Goal: Task Accomplishment & Management: Use online tool/utility

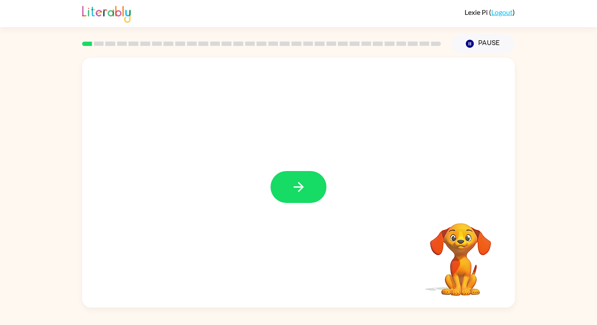
click at [311, 188] on button "button" at bounding box center [298, 187] width 56 height 32
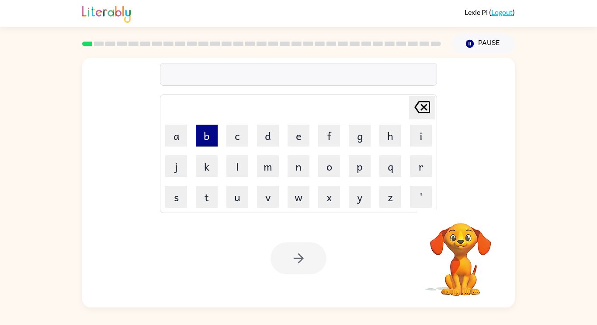
click at [211, 137] on button "b" at bounding box center [207, 136] width 22 height 22
click at [332, 161] on button "o" at bounding box center [329, 166] width 22 height 22
click at [416, 166] on button "r" at bounding box center [421, 166] width 22 height 22
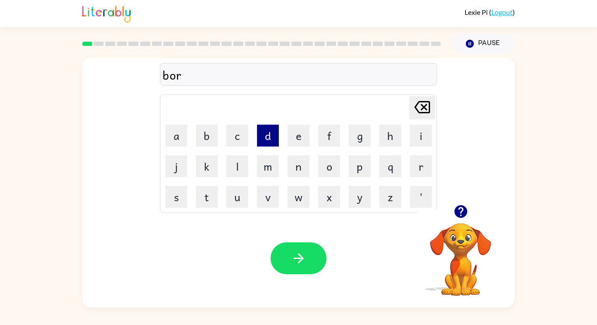
click at [266, 137] on button "d" at bounding box center [268, 136] width 22 height 22
click at [290, 133] on button "e" at bounding box center [298, 136] width 22 height 22
click at [422, 167] on button "r" at bounding box center [421, 166] width 22 height 22
click at [328, 249] on div "Your browser must support playing .mp4 files to use Literably. Please try using…" at bounding box center [298, 258] width 433 height 98
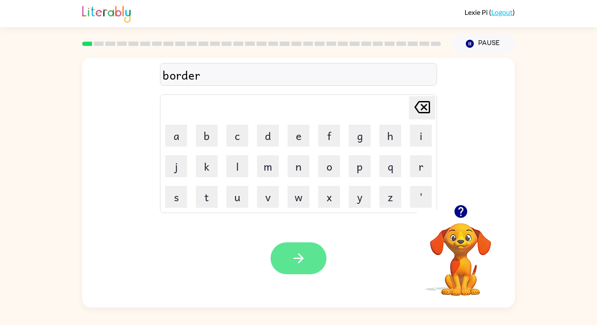
click at [288, 264] on button "button" at bounding box center [298, 258] width 56 height 32
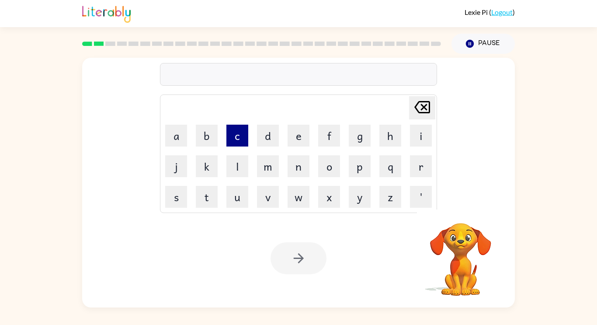
click at [239, 141] on button "c" at bounding box center [237, 136] width 22 height 22
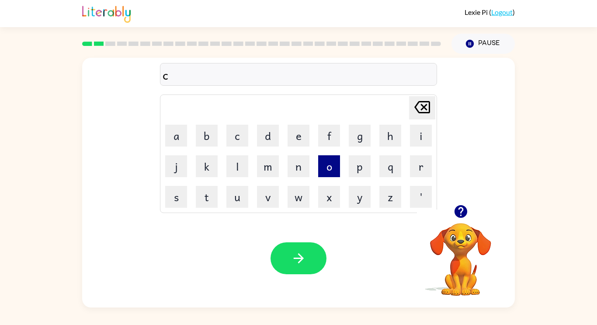
click at [325, 164] on button "o" at bounding box center [329, 166] width 22 height 22
click at [231, 199] on button "u" at bounding box center [237, 197] width 22 height 22
click at [295, 170] on button "n" at bounding box center [298, 166] width 22 height 22
click at [205, 191] on button "t" at bounding box center [207, 197] width 22 height 22
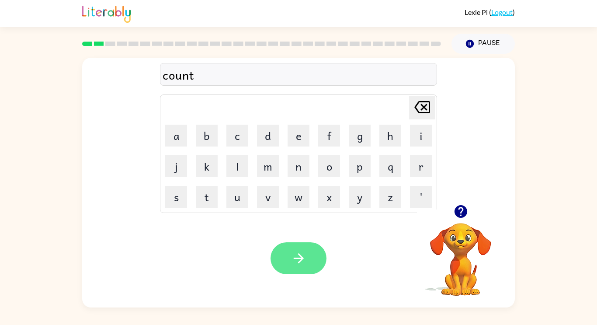
click at [287, 263] on button "button" at bounding box center [298, 258] width 56 height 32
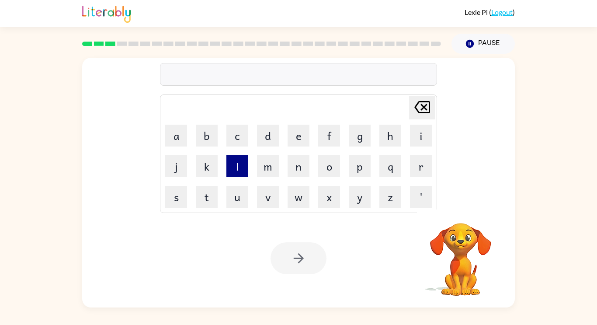
click at [239, 170] on button "l" at bounding box center [237, 166] width 22 height 22
click at [322, 169] on button "o" at bounding box center [329, 166] width 22 height 22
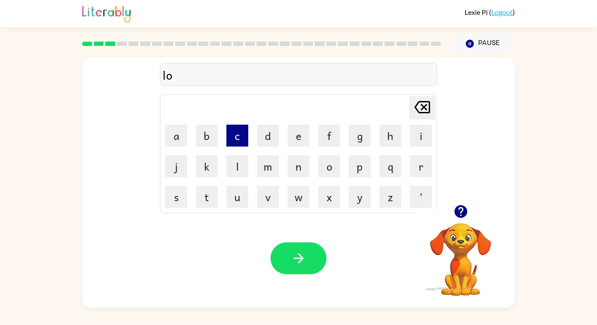
click at [240, 140] on button "c" at bounding box center [237, 136] width 22 height 22
click at [186, 139] on button "a" at bounding box center [176, 136] width 22 height 22
click at [214, 198] on button "t" at bounding box center [207, 197] width 22 height 22
click at [300, 133] on button "e" at bounding box center [298, 136] width 22 height 22
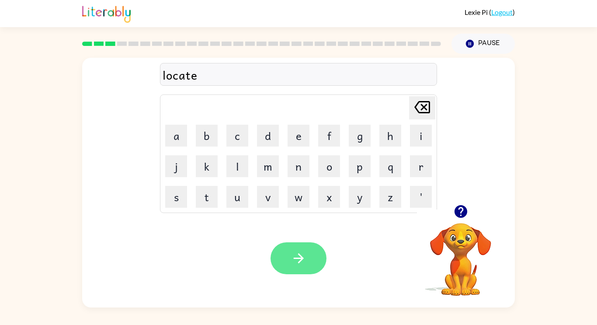
click at [304, 252] on icon "button" at bounding box center [298, 257] width 15 height 15
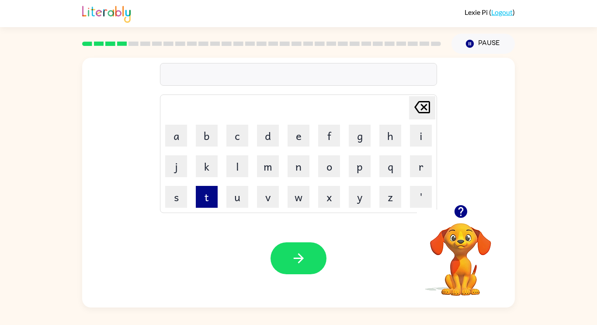
click at [206, 198] on button "t" at bounding box center [207, 197] width 22 height 22
click at [290, 194] on button "w" at bounding box center [298, 197] width 22 height 22
click at [418, 133] on button "i" at bounding box center [421, 136] width 22 height 22
click at [295, 171] on button "n" at bounding box center [298, 166] width 22 height 22
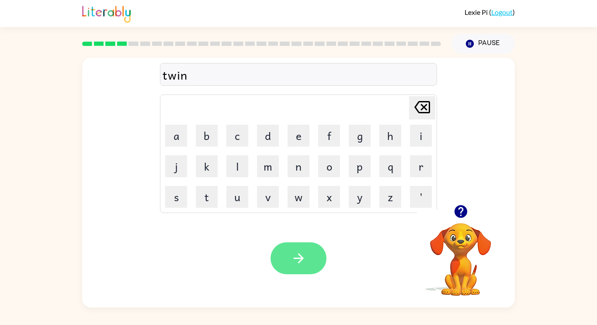
click at [302, 263] on icon "button" at bounding box center [298, 257] width 15 height 15
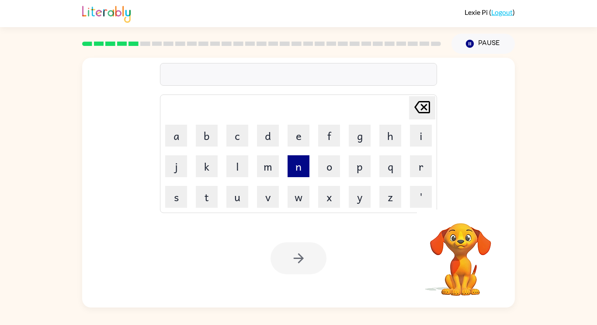
click at [291, 163] on button "n" at bounding box center [298, 166] width 22 height 22
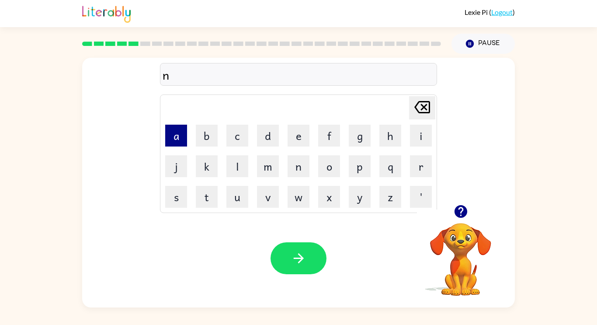
click at [175, 136] on button "a" at bounding box center [176, 136] width 22 height 22
click at [418, 166] on button "r" at bounding box center [421, 166] width 22 height 22
click at [321, 170] on button "o" at bounding box center [329, 166] width 22 height 22
click at [300, 199] on button "w" at bounding box center [298, 197] width 22 height 22
click at [238, 173] on button "l" at bounding box center [237, 166] width 22 height 22
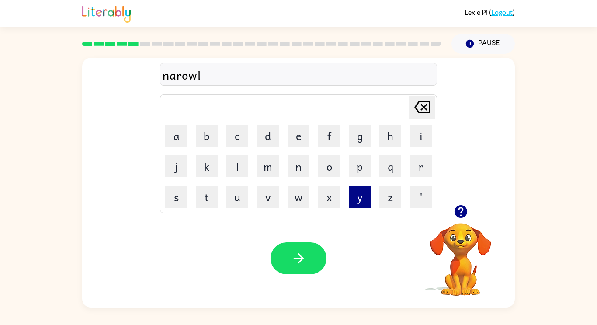
click at [352, 195] on button "y" at bounding box center [360, 197] width 22 height 22
click at [453, 242] on video "Your browser must support playing .mp4 files to use Literably. Please try using…" at bounding box center [460, 252] width 87 height 87
click at [460, 208] on icon "button" at bounding box center [460, 211] width 15 height 15
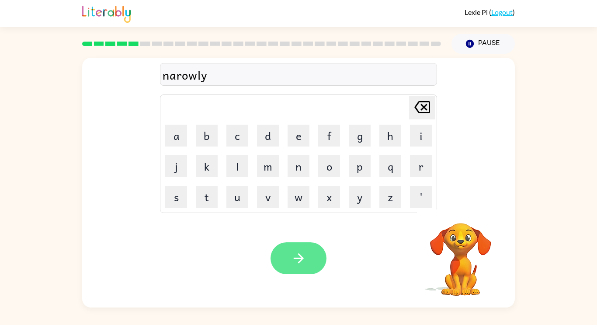
click at [306, 253] on button "button" at bounding box center [298, 258] width 56 height 32
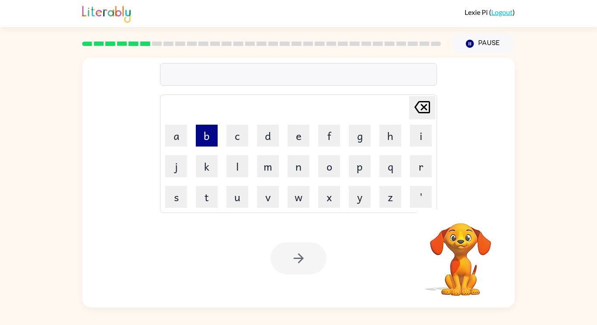
click at [211, 128] on button "b" at bounding box center [207, 136] width 22 height 22
click at [296, 140] on button "e" at bounding box center [298, 136] width 22 height 22
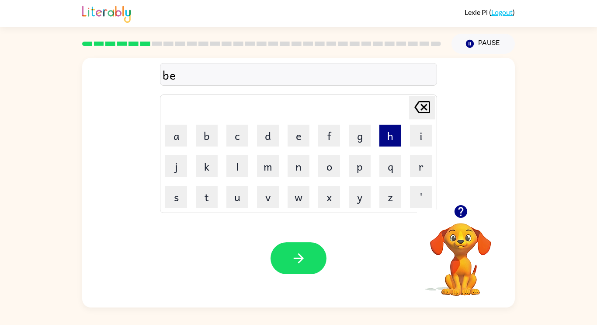
click at [388, 139] on button "h" at bounding box center [390, 136] width 22 height 22
click at [419, 135] on button "i" at bounding box center [421, 136] width 22 height 22
click at [291, 170] on button "n" at bounding box center [298, 166] width 22 height 22
click at [299, 145] on button "e" at bounding box center [298, 136] width 22 height 22
click at [273, 139] on button "d" at bounding box center [268, 136] width 22 height 22
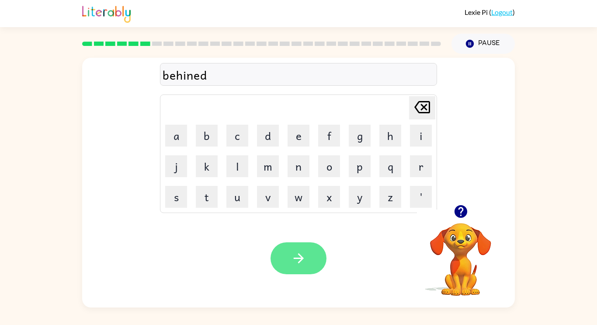
click at [308, 257] on button "button" at bounding box center [298, 258] width 56 height 32
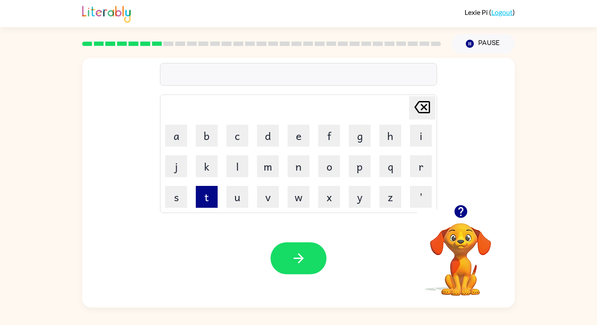
click at [211, 198] on button "t" at bounding box center [207, 197] width 22 height 22
click at [424, 165] on button "r" at bounding box center [421, 166] width 22 height 22
click at [420, 138] on button "i" at bounding box center [421, 136] width 22 height 22
click at [232, 137] on button "c" at bounding box center [237, 136] width 22 height 22
click at [214, 165] on button "k" at bounding box center [207, 166] width 22 height 22
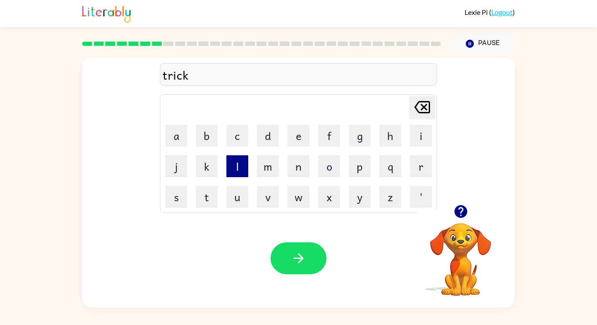
click at [235, 164] on button "l" at bounding box center [237, 166] width 22 height 22
click at [298, 141] on button "e" at bounding box center [298, 136] width 22 height 22
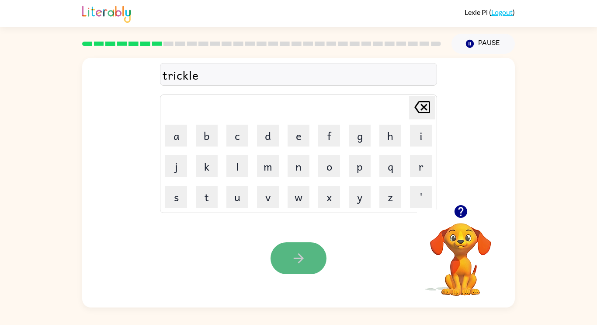
click at [305, 251] on icon "button" at bounding box center [298, 257] width 15 height 15
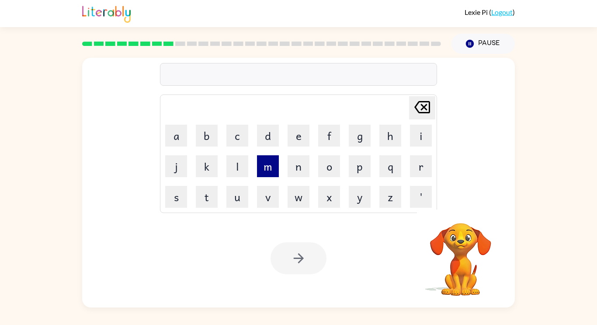
click at [273, 165] on button "m" at bounding box center [268, 166] width 22 height 22
click at [414, 132] on button "i" at bounding box center [421, 136] width 22 height 22
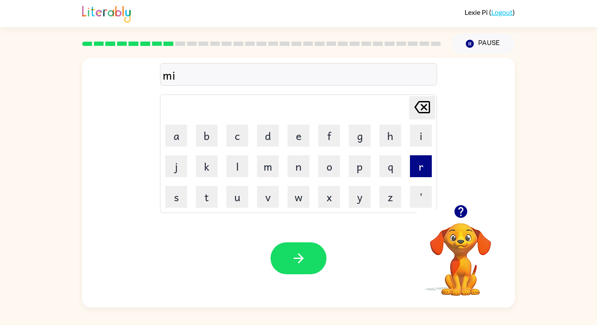
click at [410, 171] on button "r" at bounding box center [421, 166] width 22 height 22
click at [425, 137] on button "i" at bounding box center [421, 136] width 22 height 22
click at [231, 141] on button "c" at bounding box center [237, 136] width 22 height 22
click at [232, 165] on button "l" at bounding box center [237, 166] width 22 height 22
click at [296, 137] on button "e" at bounding box center [298, 136] width 22 height 22
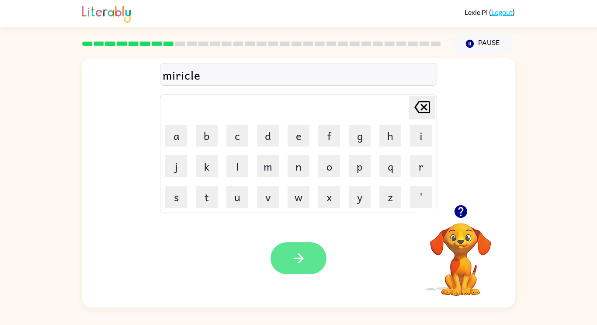
click at [304, 255] on icon "button" at bounding box center [298, 257] width 15 height 15
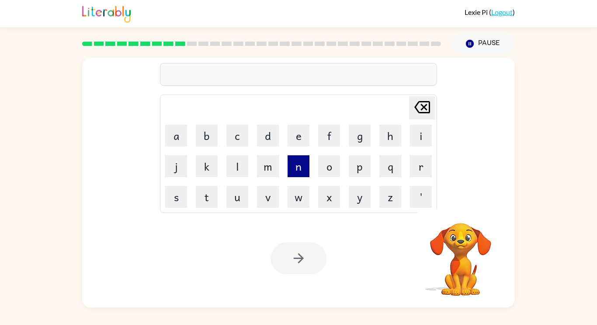
click at [301, 160] on button "n" at bounding box center [298, 166] width 22 height 22
click at [421, 139] on button "i" at bounding box center [421, 136] width 22 height 22
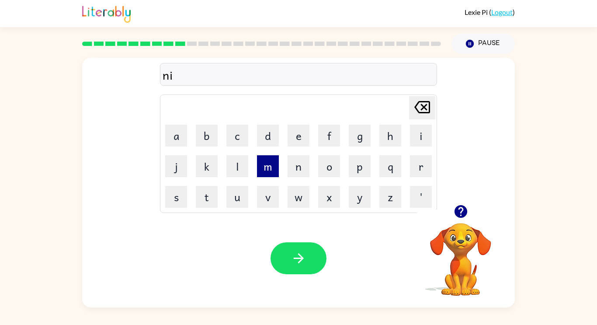
click at [267, 169] on button "m" at bounding box center [268, 166] width 22 height 22
click at [207, 136] on button "b" at bounding box center [207, 136] width 22 height 22
click at [237, 166] on button "l" at bounding box center [237, 166] width 22 height 22
click at [301, 137] on button "e" at bounding box center [298, 136] width 22 height 22
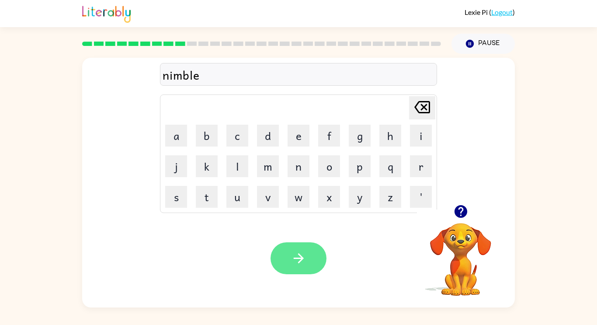
click at [306, 260] on icon "button" at bounding box center [298, 257] width 15 height 15
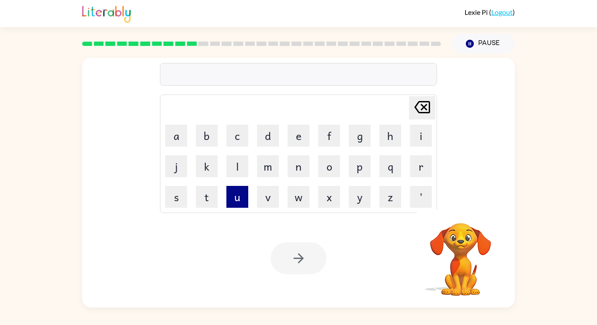
click at [243, 201] on button "u" at bounding box center [237, 197] width 22 height 22
click at [298, 168] on button "n" at bounding box center [298, 166] width 22 height 22
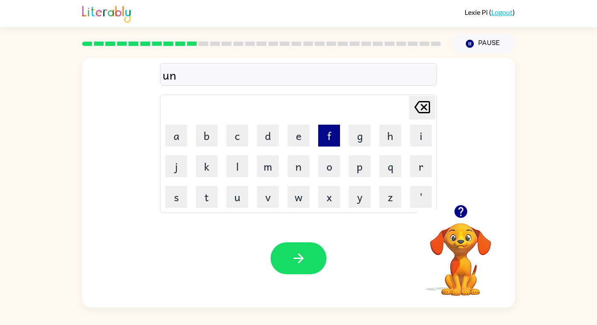
click at [327, 140] on button "f" at bounding box center [329, 136] width 22 height 22
click at [322, 167] on button "o" at bounding box center [329, 166] width 22 height 22
click at [232, 173] on button "l" at bounding box center [237, 166] width 22 height 22
type button "l"
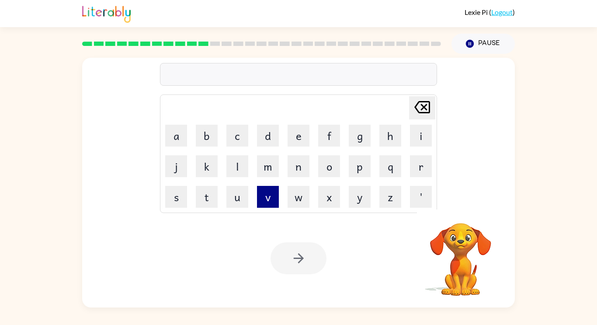
click at [275, 201] on button "v" at bounding box center [268, 197] width 22 height 22
click at [331, 173] on button "o" at bounding box center [329, 166] width 22 height 22
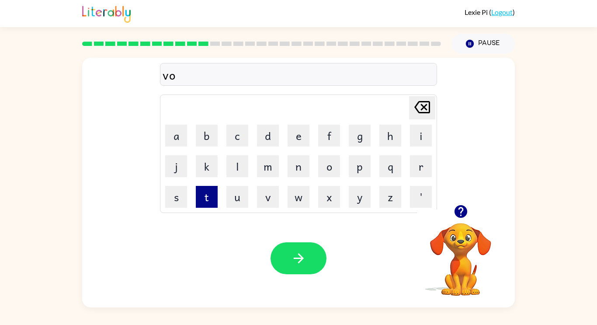
click at [200, 202] on button "t" at bounding box center [207, 197] width 22 height 22
click at [305, 140] on button "e" at bounding box center [298, 136] width 22 height 22
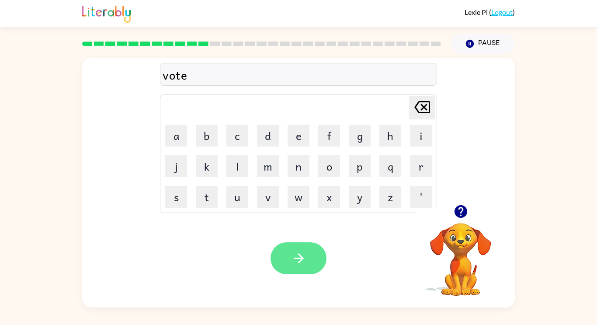
click at [306, 263] on icon "button" at bounding box center [298, 257] width 15 height 15
click at [180, 76] on div "fittness" at bounding box center [299, 75] width 272 height 18
click at [305, 263] on icon "button" at bounding box center [298, 257] width 15 height 15
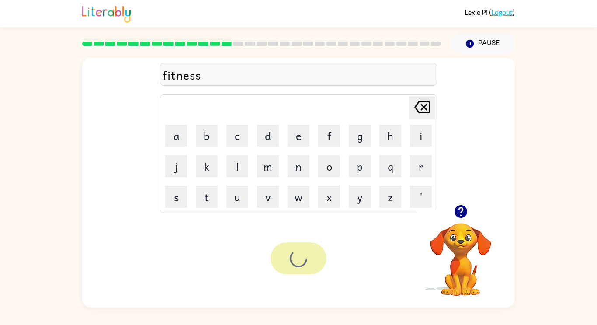
click at [301, 266] on div at bounding box center [298, 258] width 56 height 32
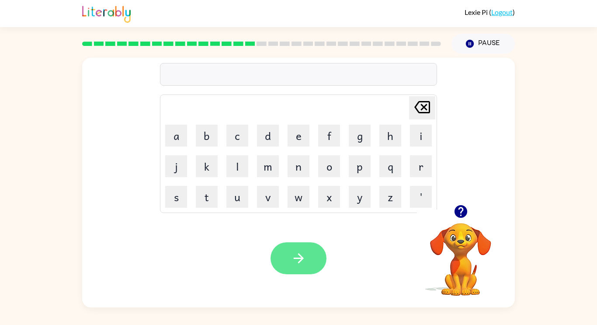
click at [291, 249] on button "button" at bounding box center [298, 258] width 56 height 32
click at [308, 264] on button "button" at bounding box center [298, 258] width 56 height 32
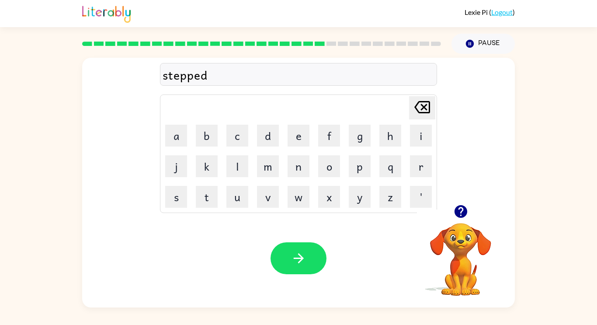
click at [470, 234] on video "Your browser must support playing .mp4 files to use Literably. Please try using…" at bounding box center [460, 252] width 87 height 87
click at [462, 211] on icon "button" at bounding box center [460, 211] width 15 height 15
click at [167, 81] on div "stepped" at bounding box center [299, 75] width 272 height 18
click at [305, 262] on icon "button" at bounding box center [298, 257] width 15 height 15
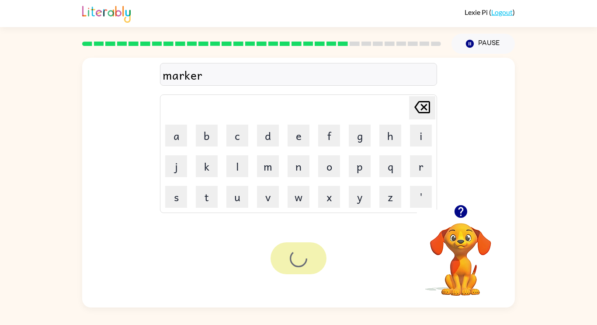
click at [309, 260] on div at bounding box center [298, 258] width 56 height 32
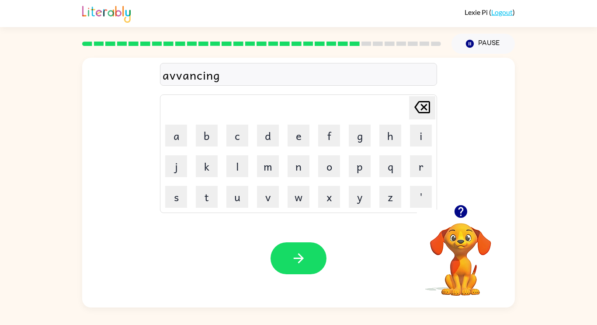
click at [181, 77] on div "avvancing" at bounding box center [299, 75] width 272 height 18
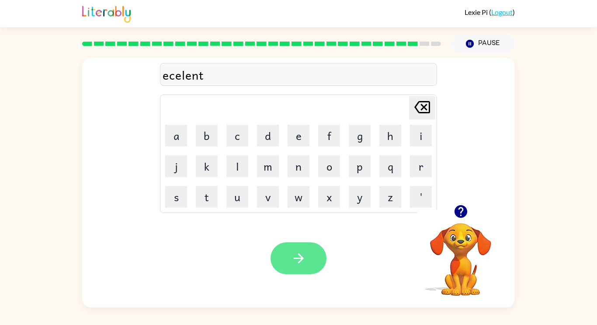
click at [317, 265] on button "button" at bounding box center [298, 258] width 56 height 32
click at [309, 260] on div at bounding box center [298, 258] width 56 height 32
click at [301, 259] on icon "button" at bounding box center [298, 258] width 10 height 10
click at [298, 258] on div at bounding box center [298, 258] width 56 height 32
click at [293, 254] on div at bounding box center [298, 258] width 56 height 32
